Goal: Information Seeking & Learning: Learn about a topic

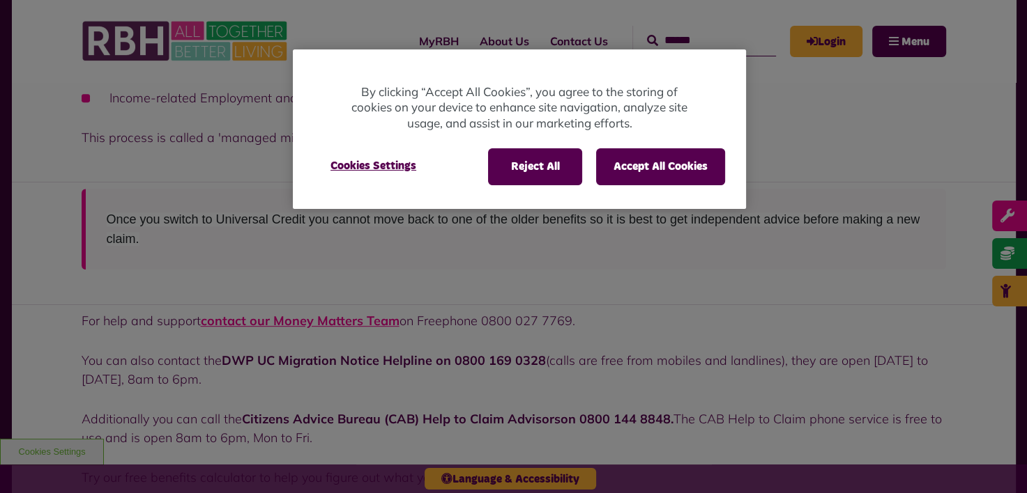
scroll to position [610, 0]
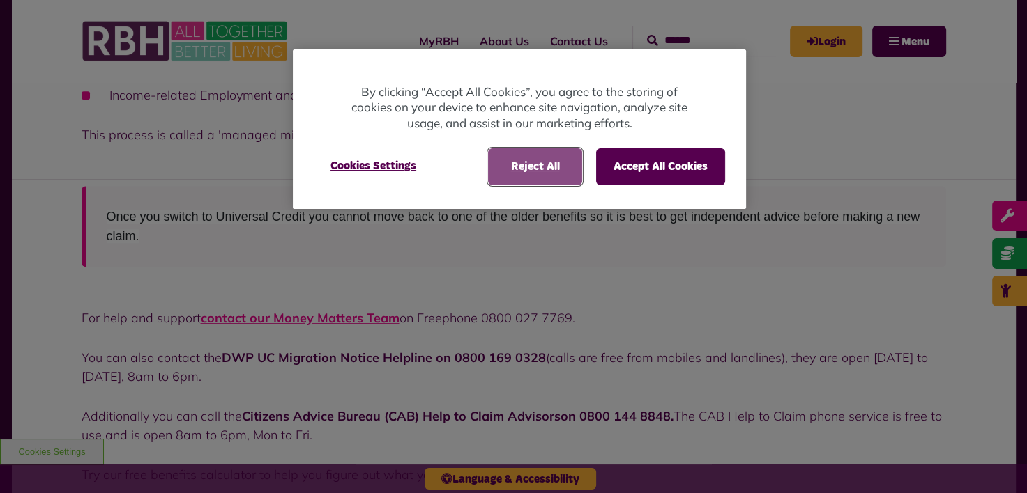
click at [512, 158] on button "Reject All" at bounding box center [535, 166] width 94 height 36
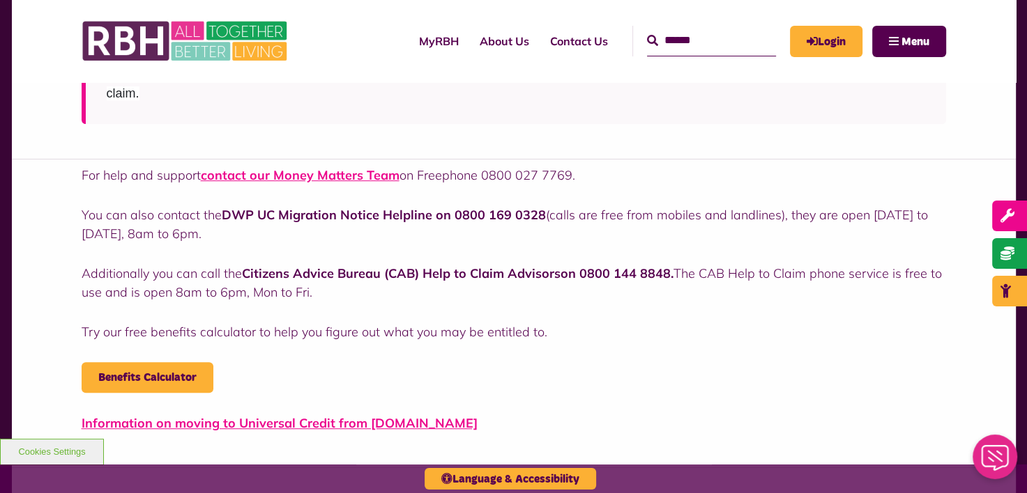
scroll to position [755, 0]
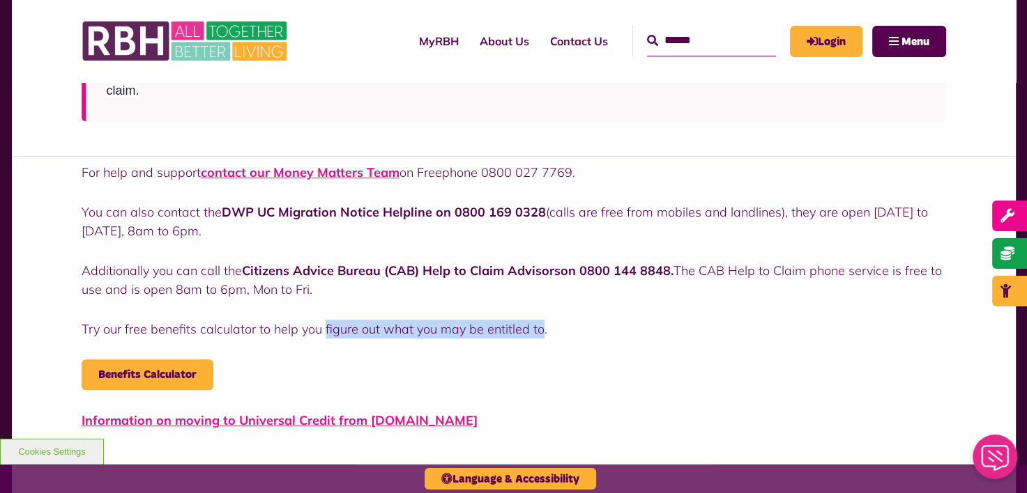
drag, startPoint x: 536, startPoint y: 330, endPoint x: 323, endPoint y: 326, distance: 212.6
click at [323, 326] on p "Try our free benefits calculator to help you figure out what you may be entitle…" at bounding box center [514, 329] width 864 height 19
click at [188, 367] on link "Benefits Calculator" at bounding box center [148, 375] width 132 height 31
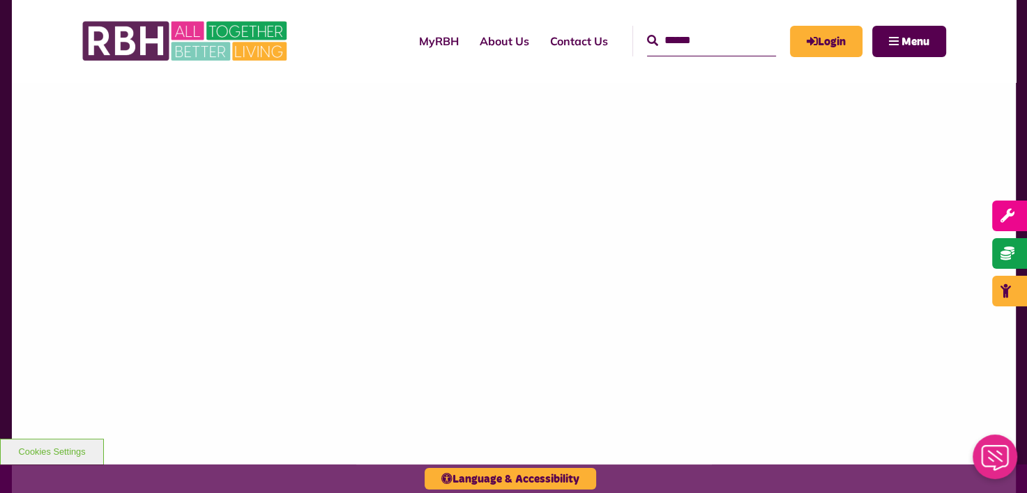
scroll to position [1201, 0]
click at [51, 182] on div at bounding box center [514, 277] width 1004 height 516
